Goal: Task Accomplishment & Management: Complete application form

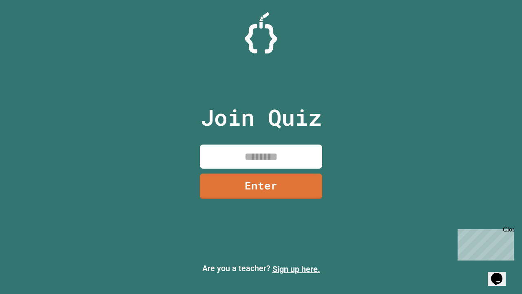
click at [296, 269] on link "Sign up here." at bounding box center [296, 269] width 48 height 10
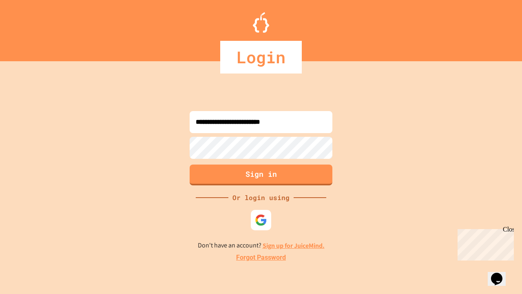
type input "**********"
